Goal: Task Accomplishment & Management: Use online tool/utility

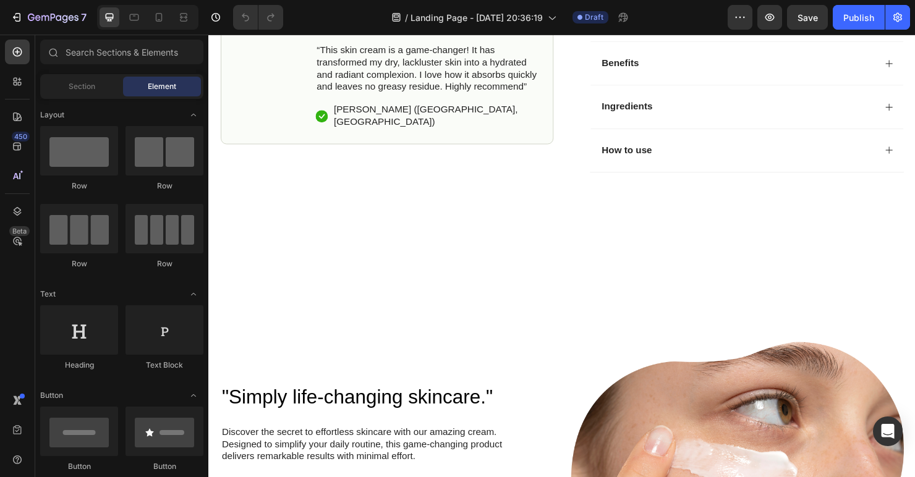
scroll to position [339, 0]
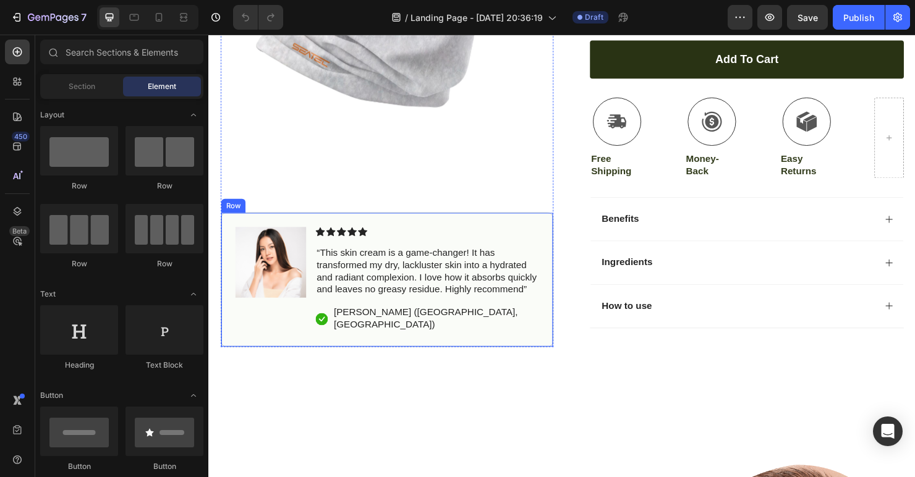
click at [520, 277] on div "Image Icon Icon Icon Icon Icon Icon List “This skin cream is a game-changer! It…" at bounding box center [395, 292] width 349 height 142
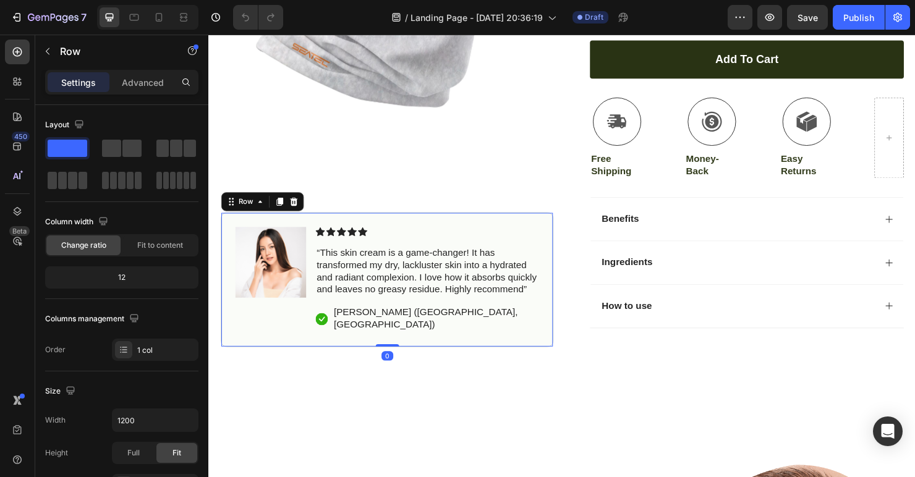
click at [552, 237] on div "Product Images Image Icon Icon Icon Icon Icon Icon List “This skin cream is a g…" at bounding box center [395, 93] width 349 height 540
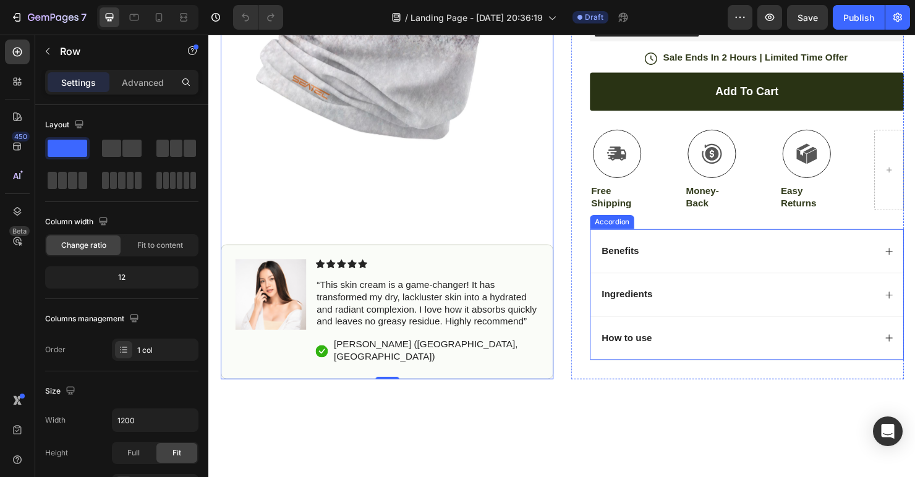
scroll to position [304, 0]
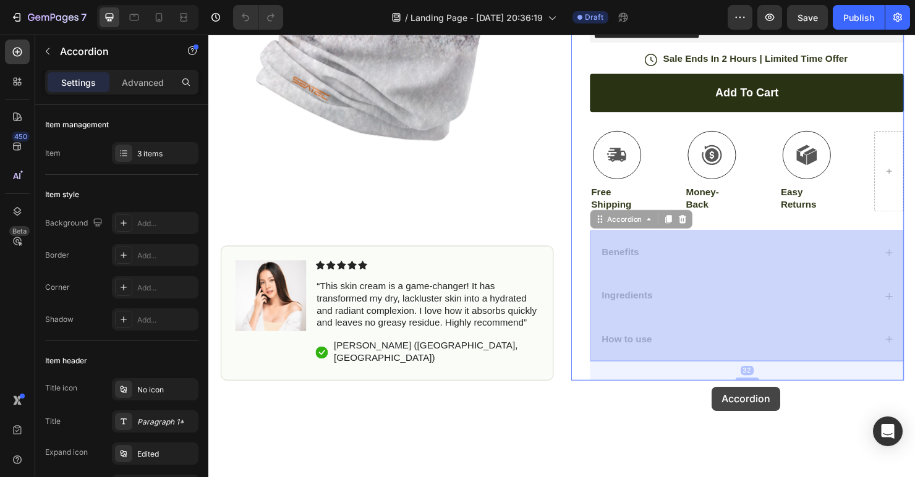
drag, startPoint x: 733, startPoint y: 247, endPoint x: 737, endPoint y: 405, distance: 157.6
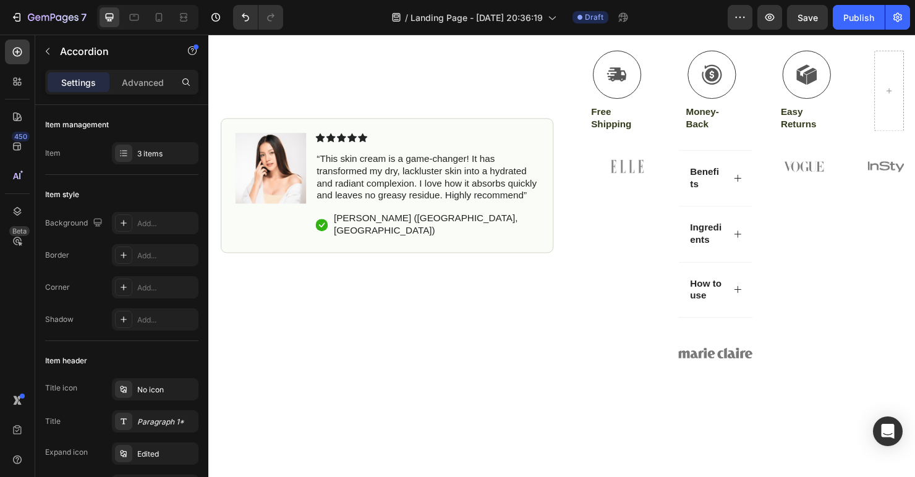
scroll to position [387, 0]
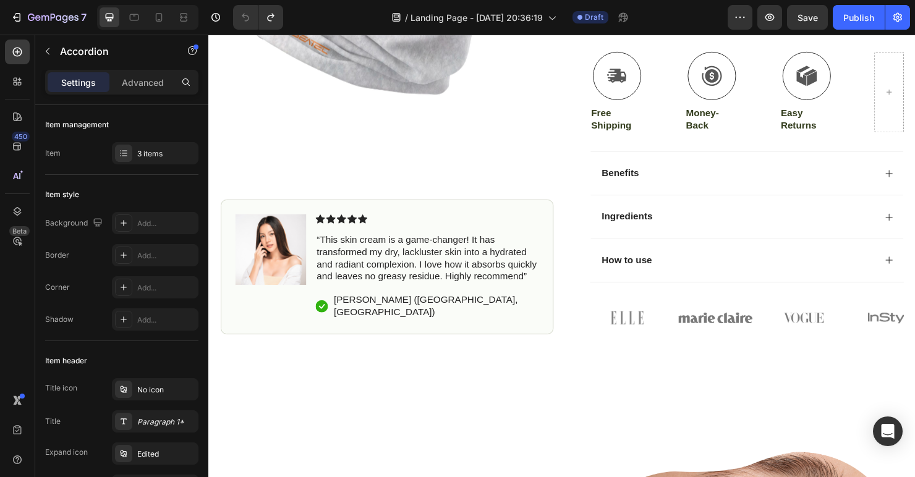
click at [756, 172] on div "Benefits" at bounding box center [763, 180] width 289 height 17
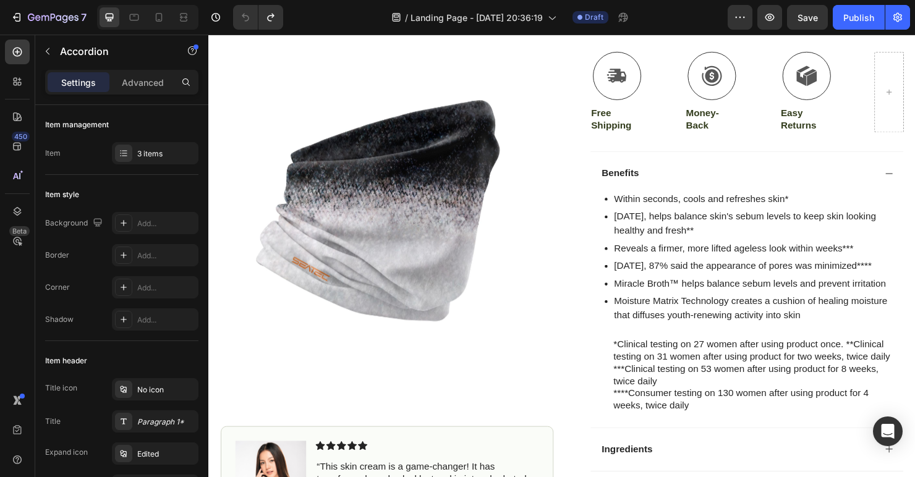
click at [794, 167] on div "Benefits" at bounding box center [773, 180] width 328 height 46
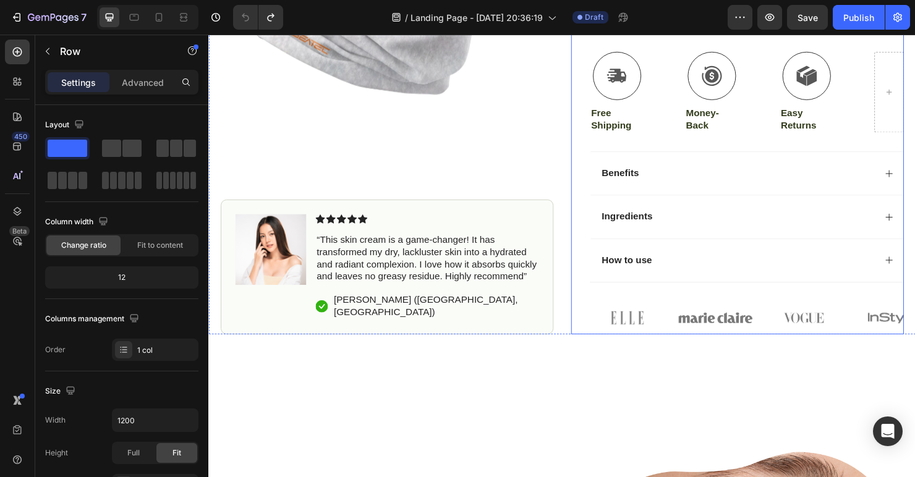
click at [600, 316] on div "Icon Icon Icon Icon Icon Icon List 4.9/5 Stars based on by 10,000+ Happy Angler…" at bounding box center [762, 37] width 349 height 624
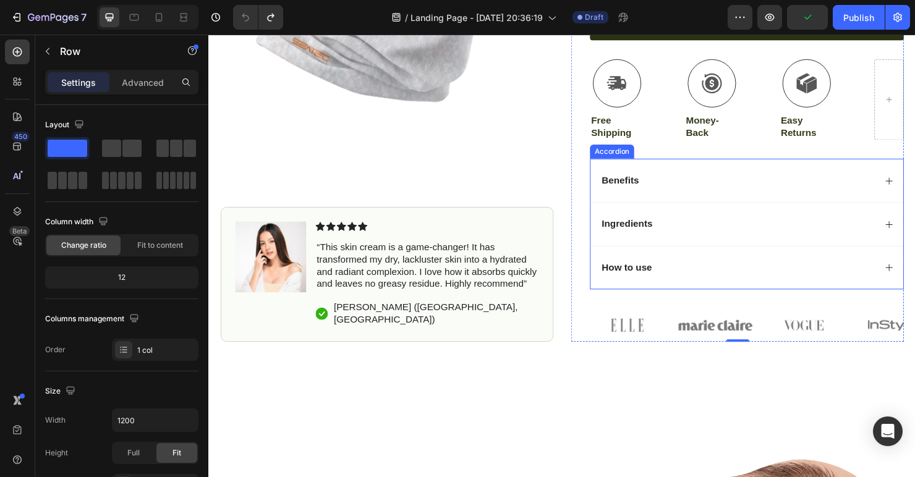
scroll to position [389, 0]
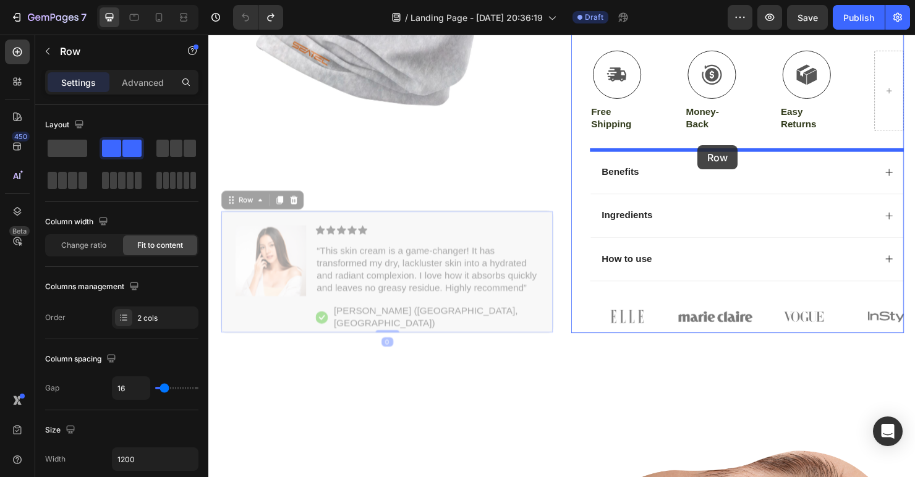
drag, startPoint x: 528, startPoint y: 232, endPoint x: 721, endPoint y: 151, distance: 209.4
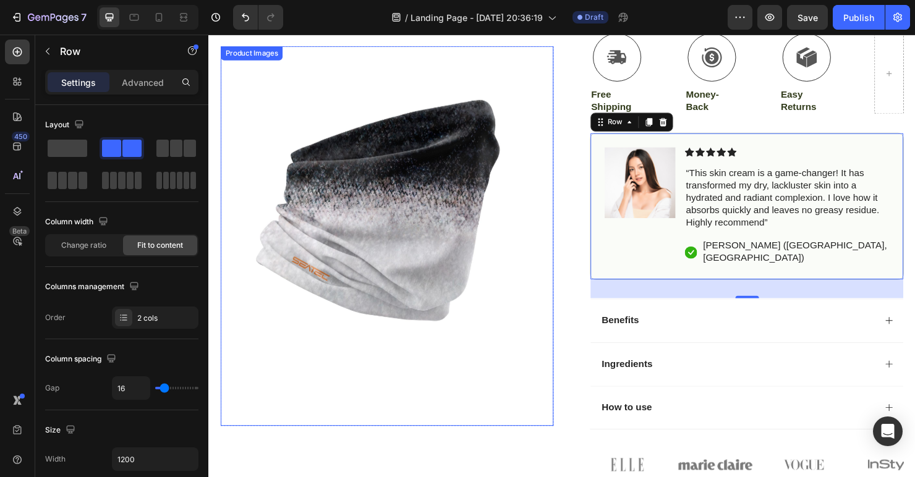
scroll to position [250, 0]
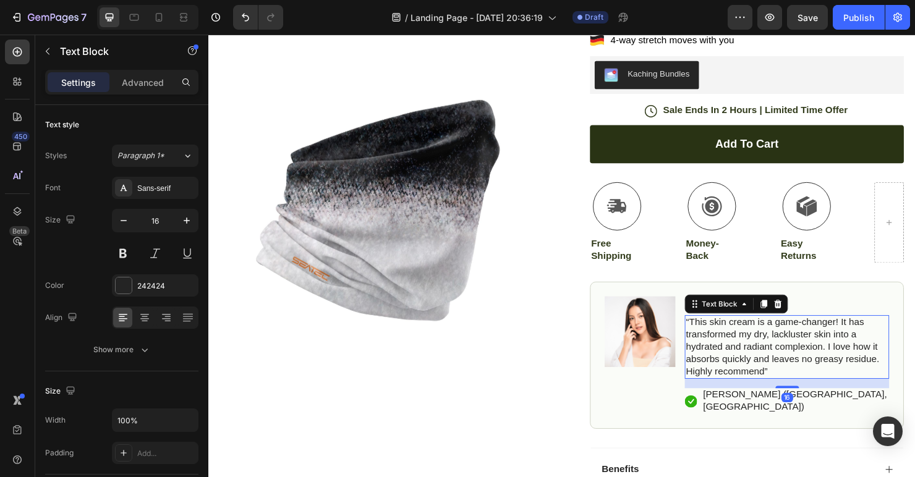
click at [761, 374] on p "“This skin cream is a game-changer! It has transformed my dry, lackluster skin …" at bounding box center [815, 363] width 212 height 64
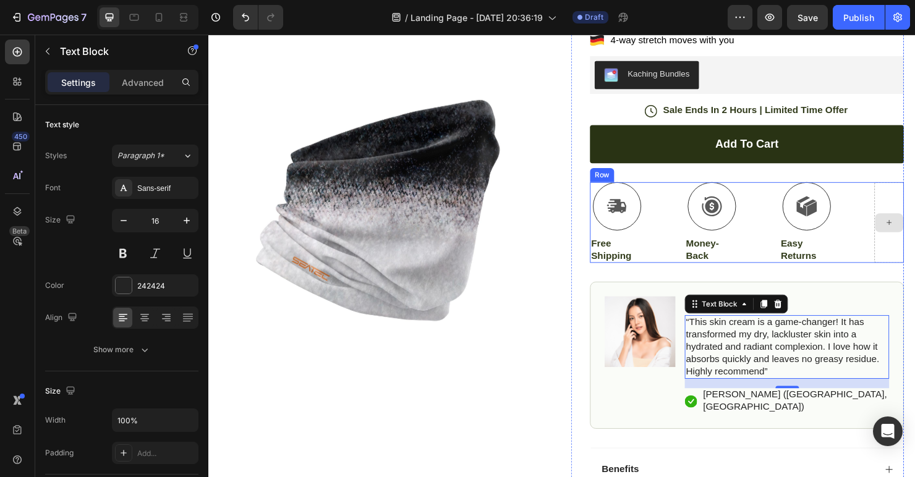
click at [914, 236] on icon at bounding box center [922, 232] width 10 height 11
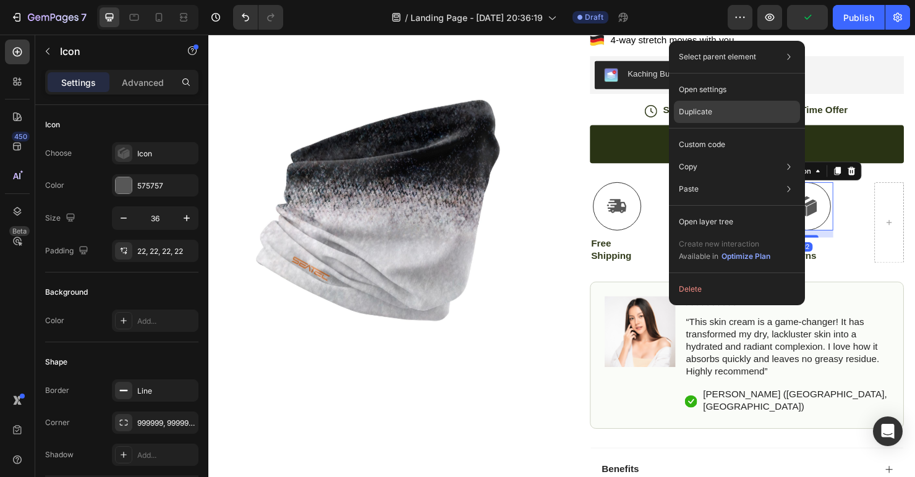
click at [707, 111] on p "Duplicate" at bounding box center [695, 111] width 33 height 11
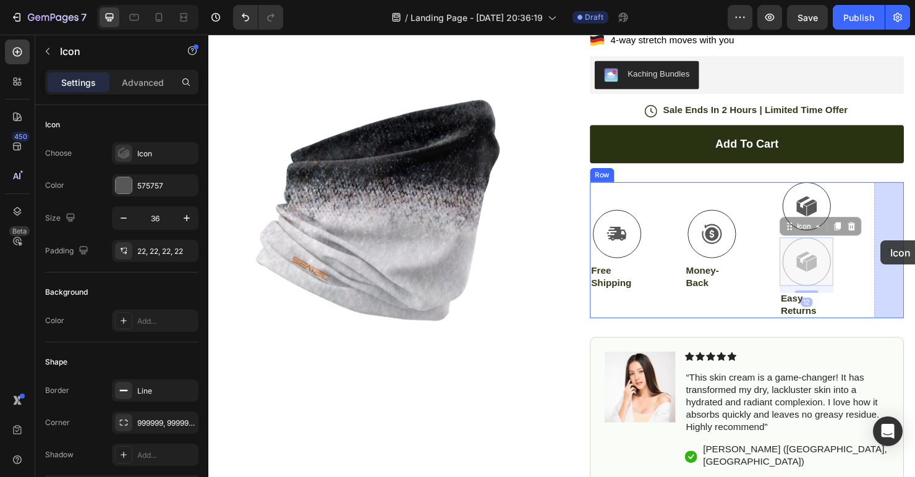
drag, startPoint x: 847, startPoint y: 268, endPoint x: 919, endPoint y: 241, distance: 76.7
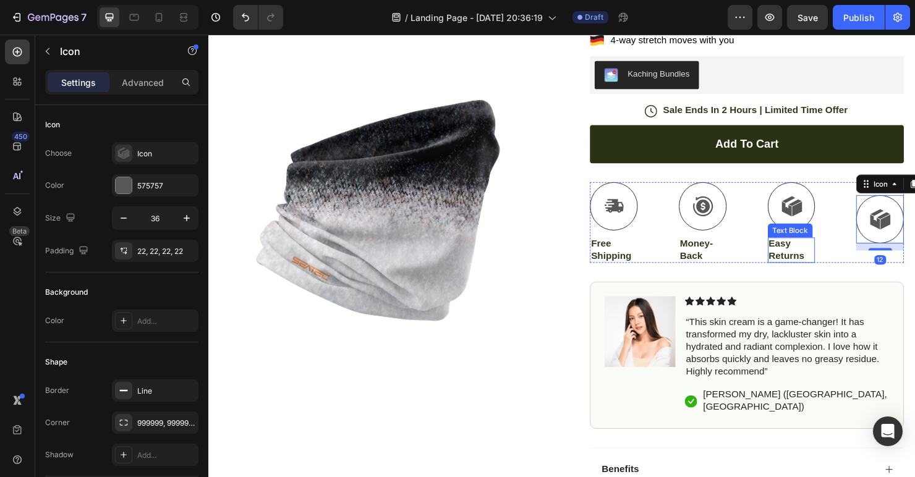
click at [796, 271] on p "Easy Returns" at bounding box center [820, 261] width 48 height 26
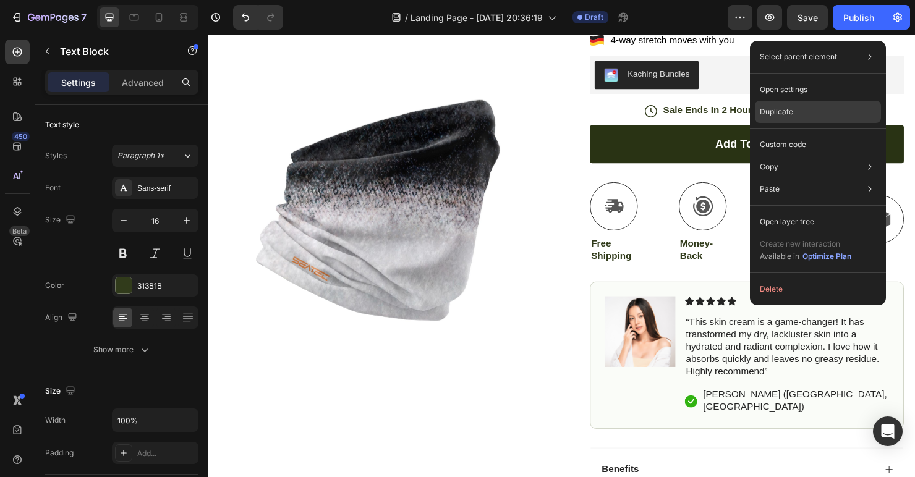
click at [779, 110] on p "Duplicate" at bounding box center [775, 111] width 33 height 11
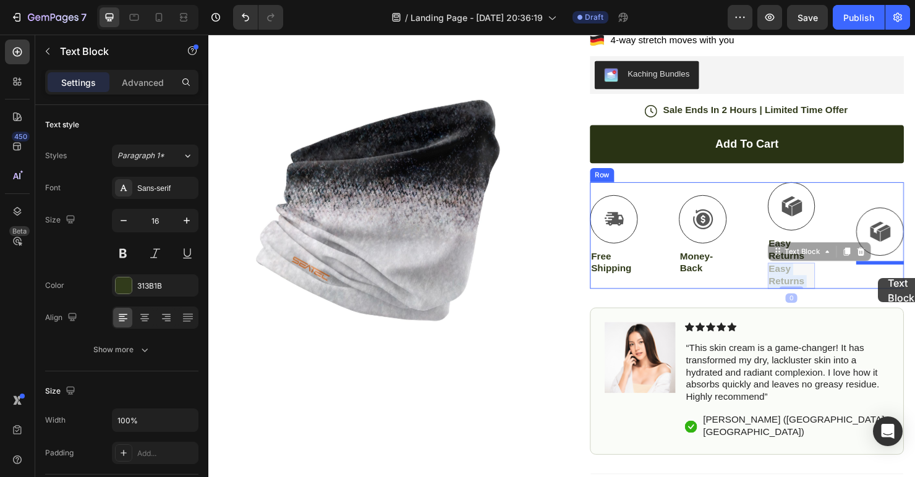
drag, startPoint x: 827, startPoint y: 292, endPoint x: 909, endPoint y: 289, distance: 82.2
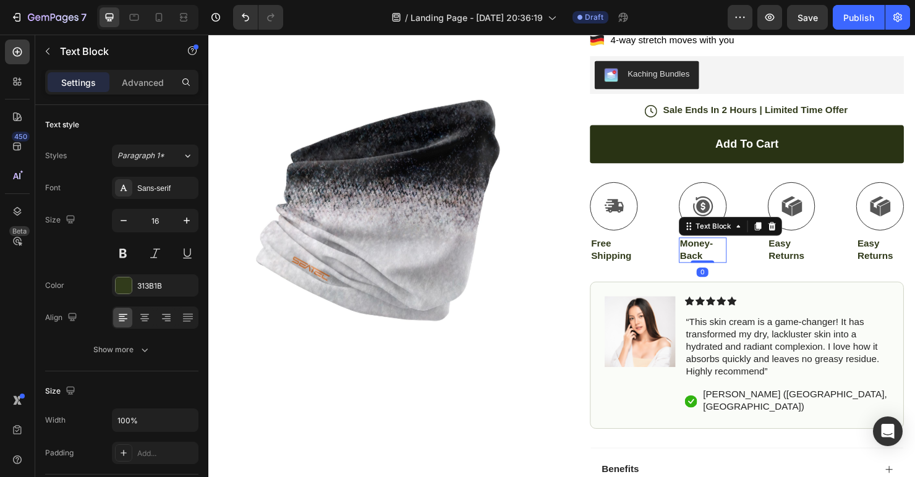
click at [717, 263] on p "Money-Back" at bounding box center [727, 261] width 48 height 26
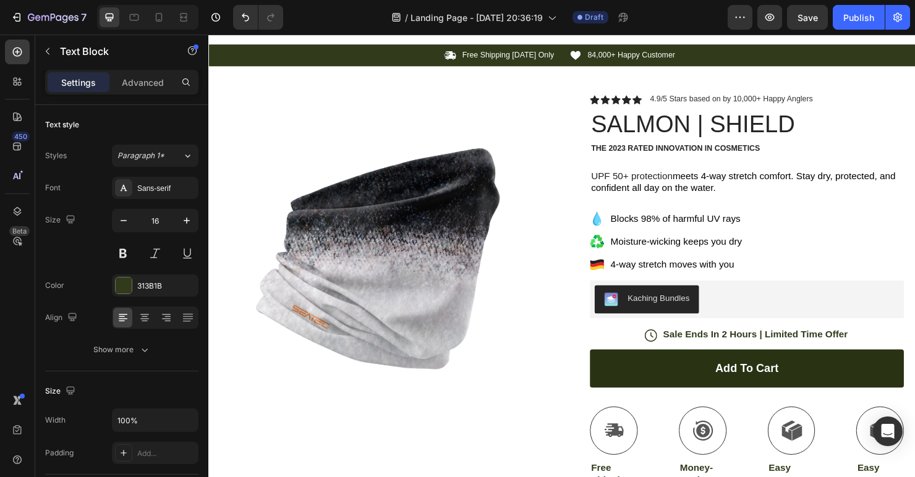
scroll to position [0, 0]
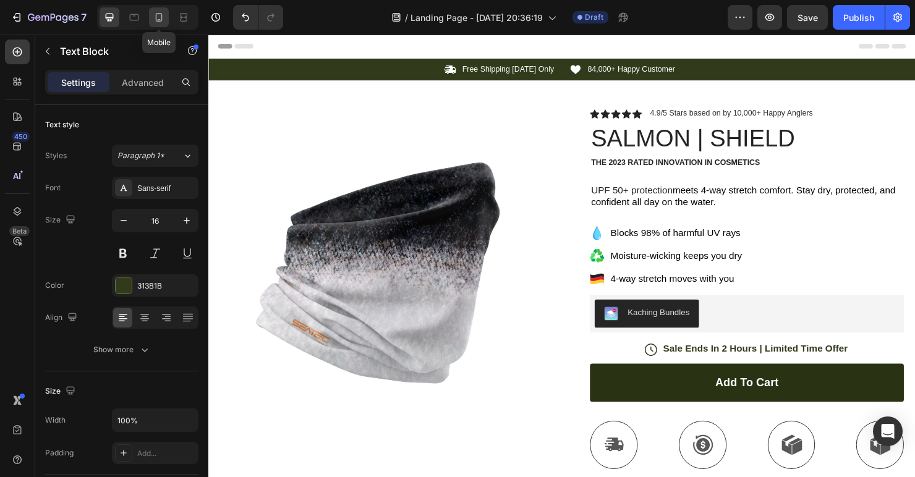
click at [161, 19] on icon at bounding box center [159, 17] width 12 height 12
type input "14"
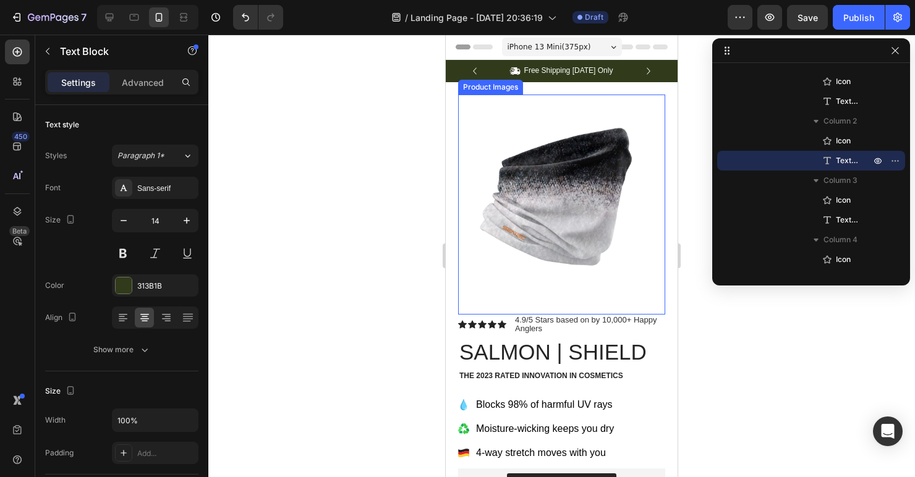
click at [535, 211] on img at bounding box center [561, 198] width 207 height 207
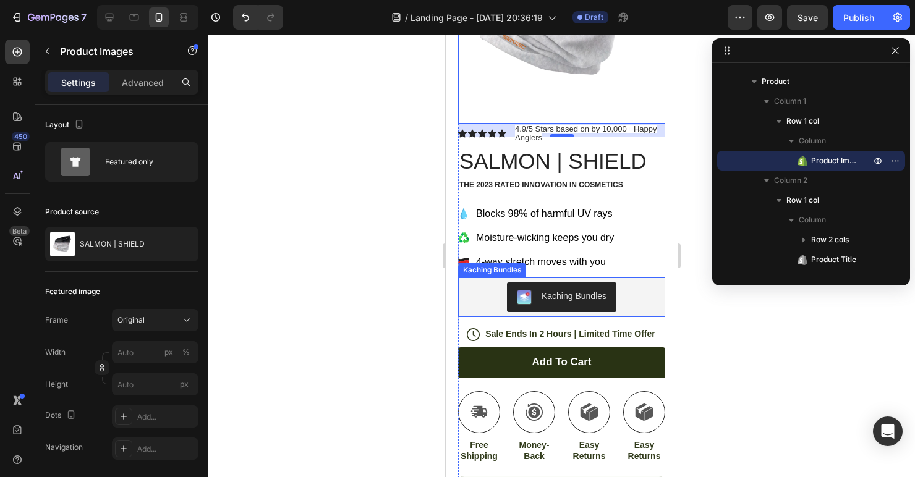
scroll to position [193, 0]
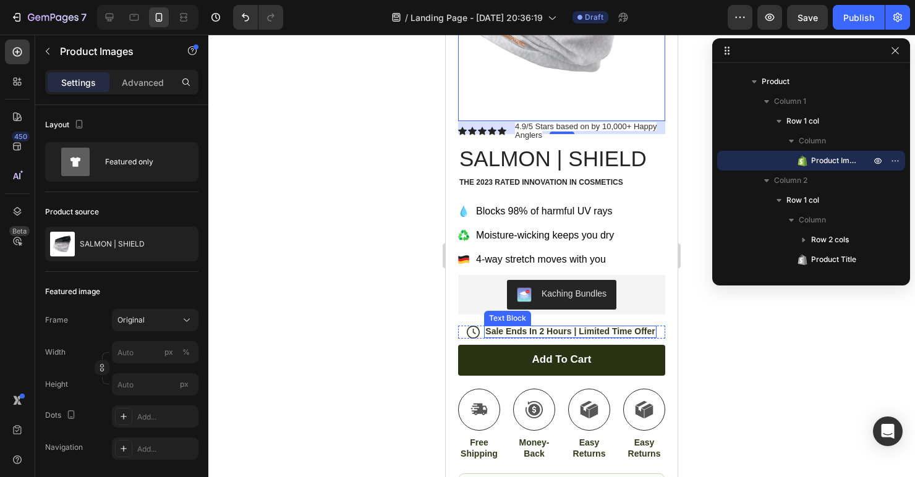
click at [537, 332] on p "Sale Ends In 2 Hours | Limited Time Offer" at bounding box center [569, 331] width 169 height 11
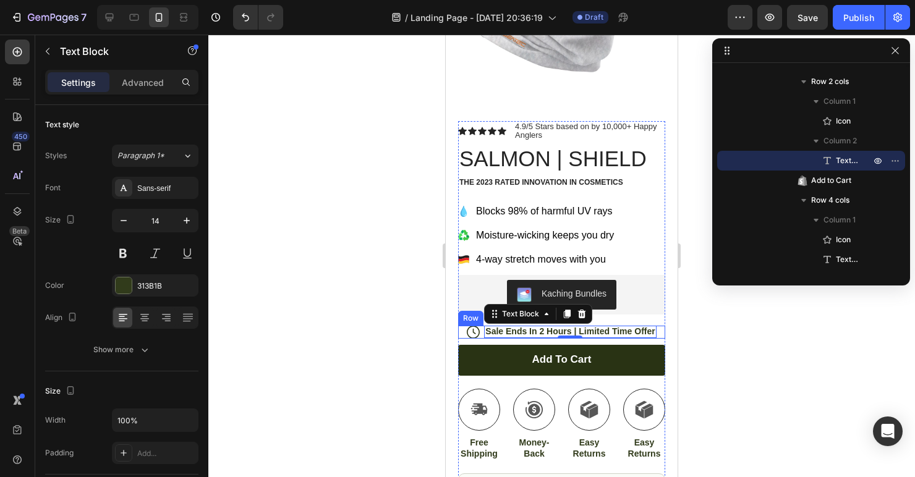
click at [475, 331] on icon at bounding box center [473, 332] width 13 height 13
click at [510, 331] on p "Sale Ends In 2 Hours | Limited Time Offer" at bounding box center [569, 331] width 169 height 11
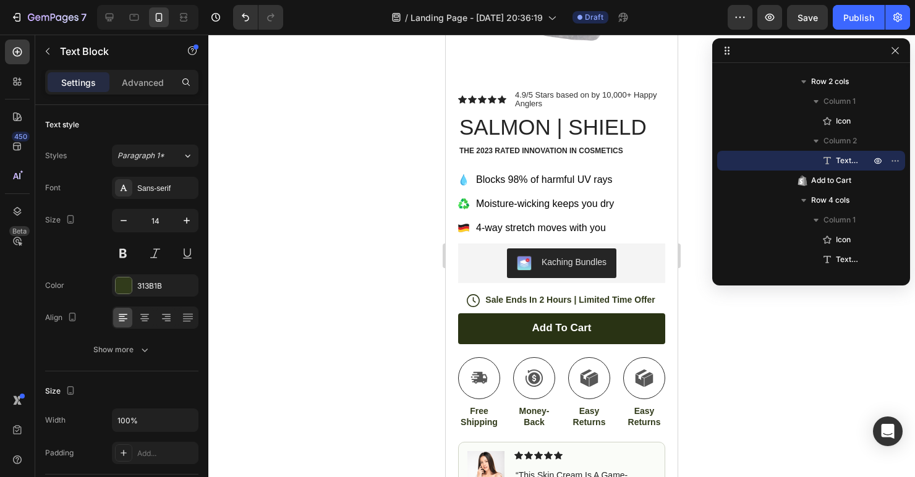
scroll to position [0, 0]
